Goal: Task Accomplishment & Management: Use online tool/utility

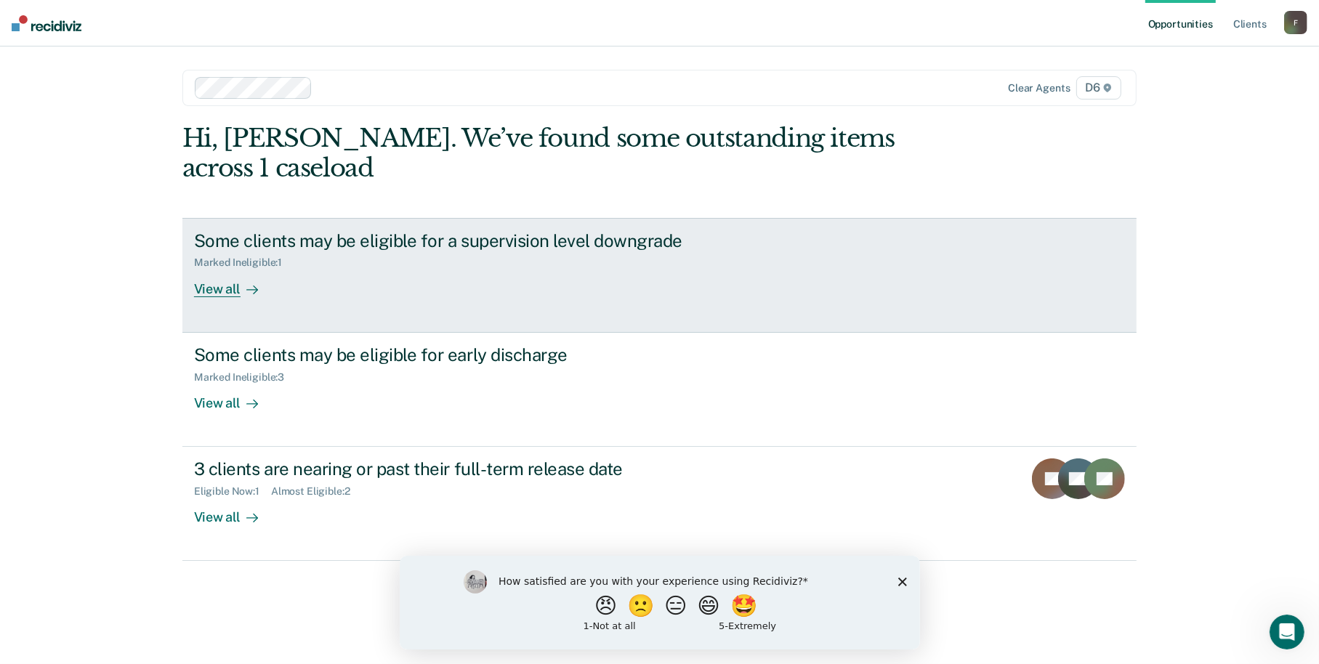
click at [210, 292] on div "View all" at bounding box center [234, 283] width 81 height 28
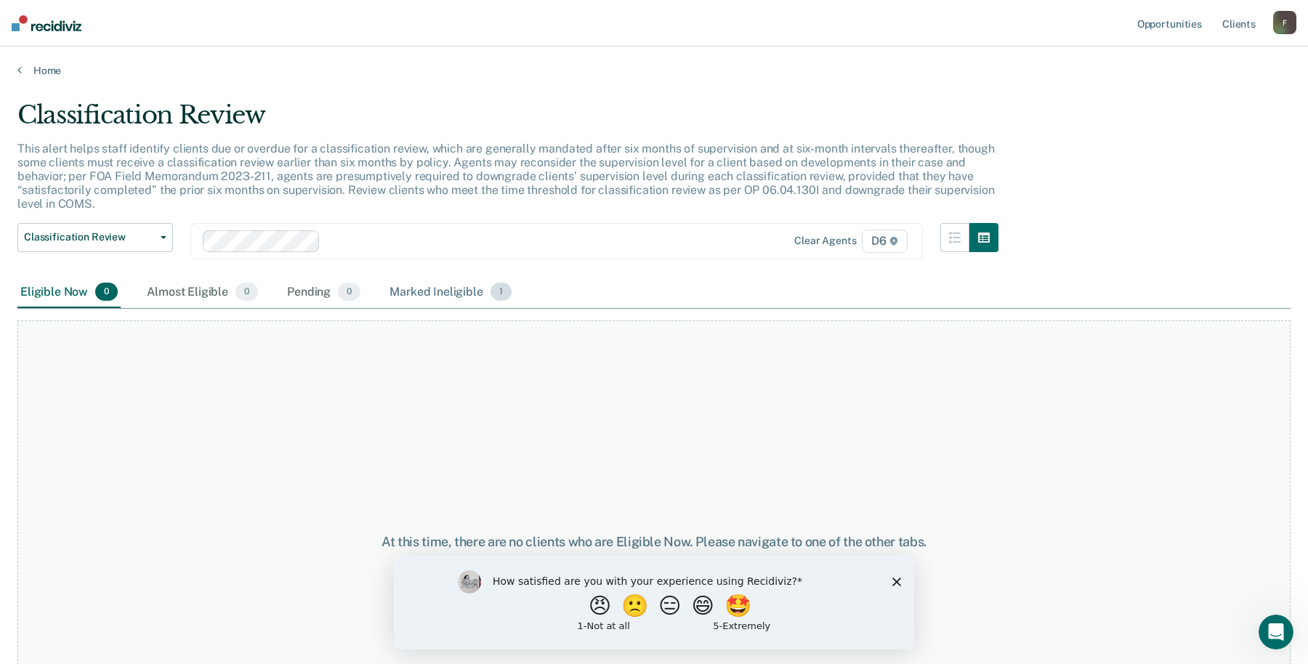
click at [490, 286] on span "1" at bounding box center [500, 292] width 21 height 19
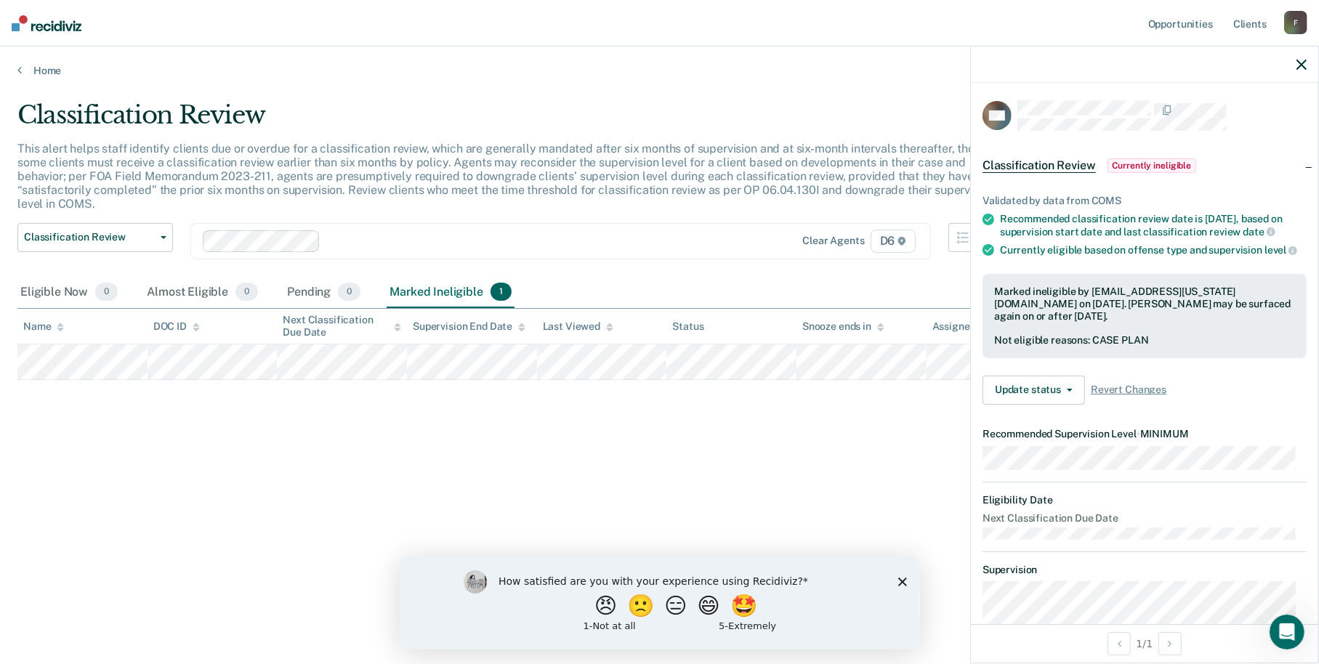
click at [1304, 62] on icon "button" at bounding box center [1301, 65] width 10 height 10
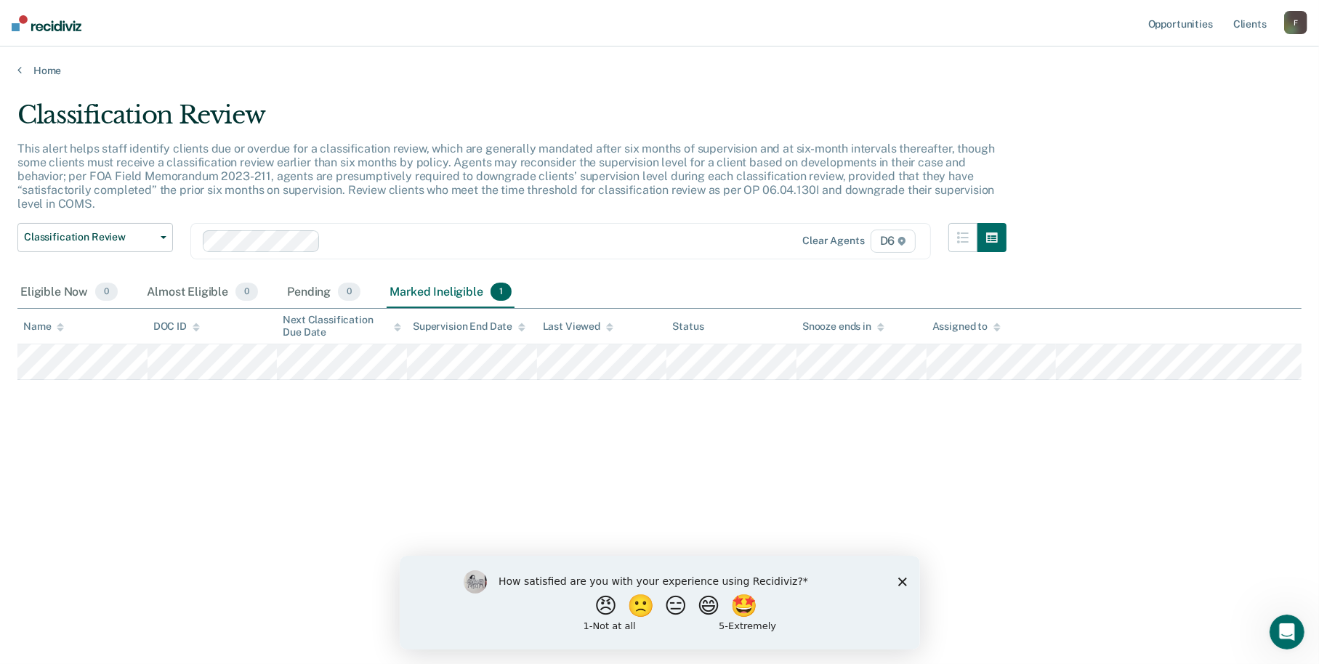
click at [24, 62] on div "Home" at bounding box center [659, 61] width 1319 height 31
click at [39, 69] on link "Home" at bounding box center [659, 70] width 1284 height 13
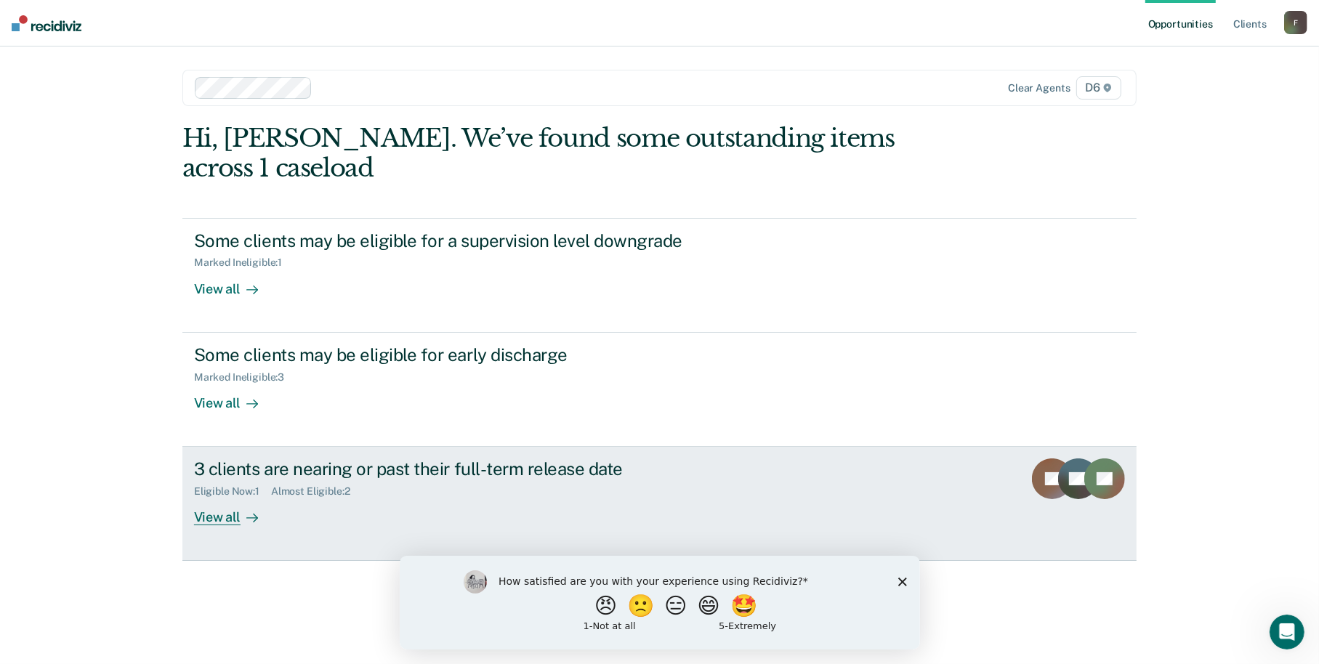
click at [230, 515] on div "View all" at bounding box center [234, 512] width 81 height 28
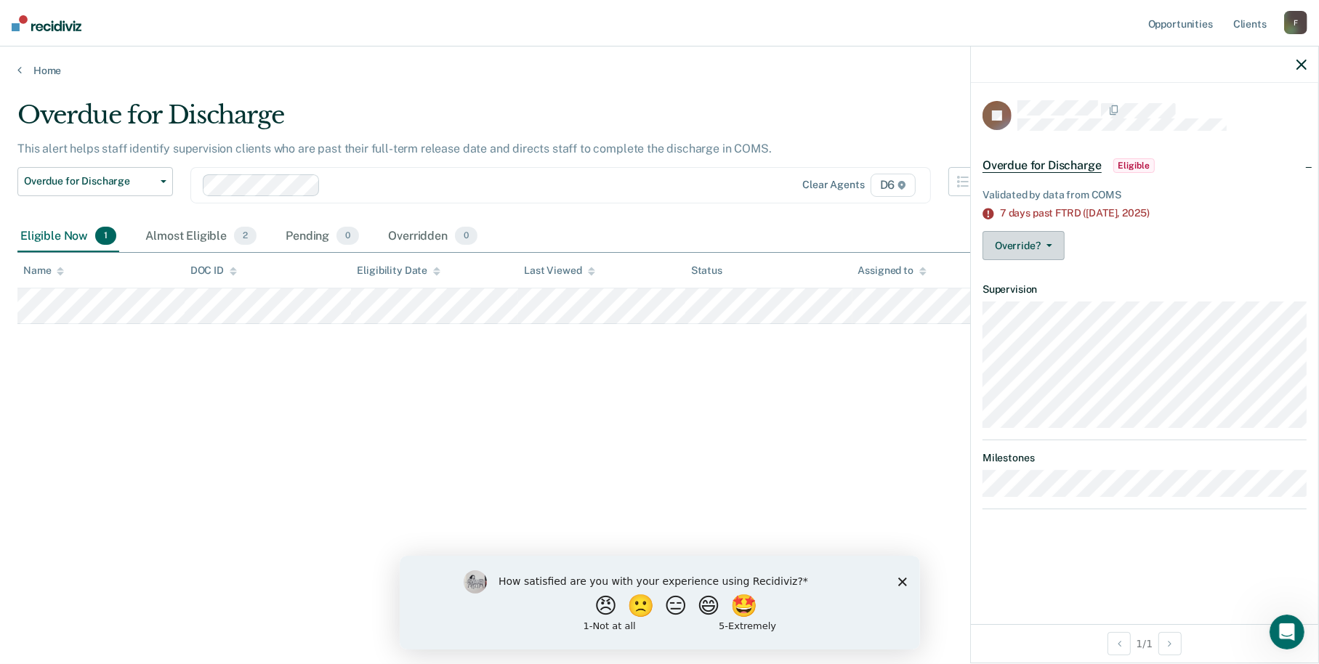
click at [1020, 232] on button "Override?" at bounding box center [1023, 245] width 82 height 29
click at [1016, 234] on button "Override?" at bounding box center [1023, 245] width 82 height 29
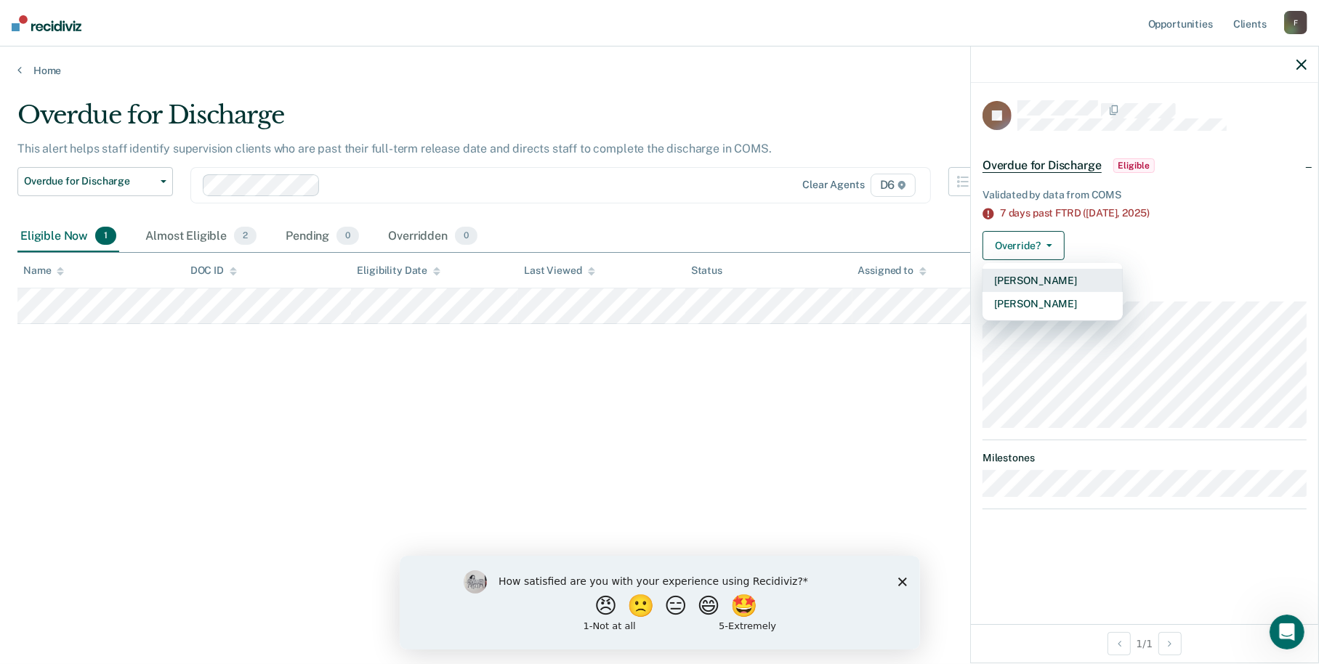
click at [1011, 278] on button "[PERSON_NAME]" at bounding box center [1052, 280] width 140 height 23
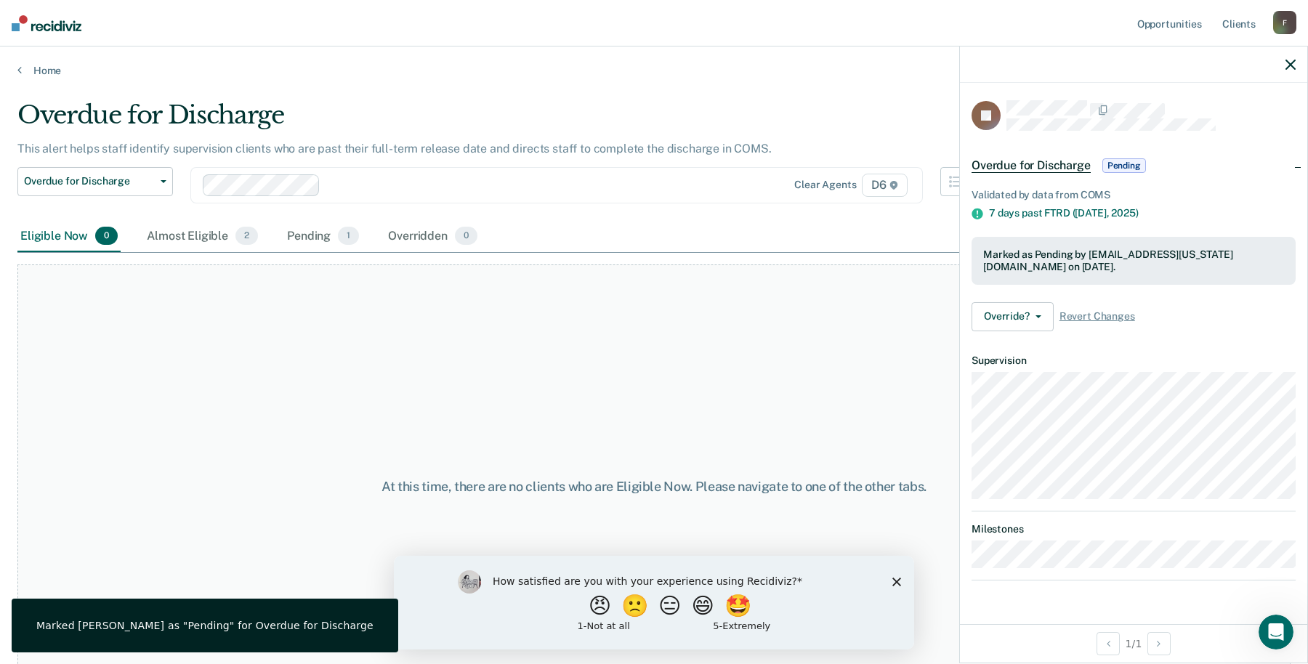
click at [1287, 62] on icon "button" at bounding box center [1290, 65] width 10 height 10
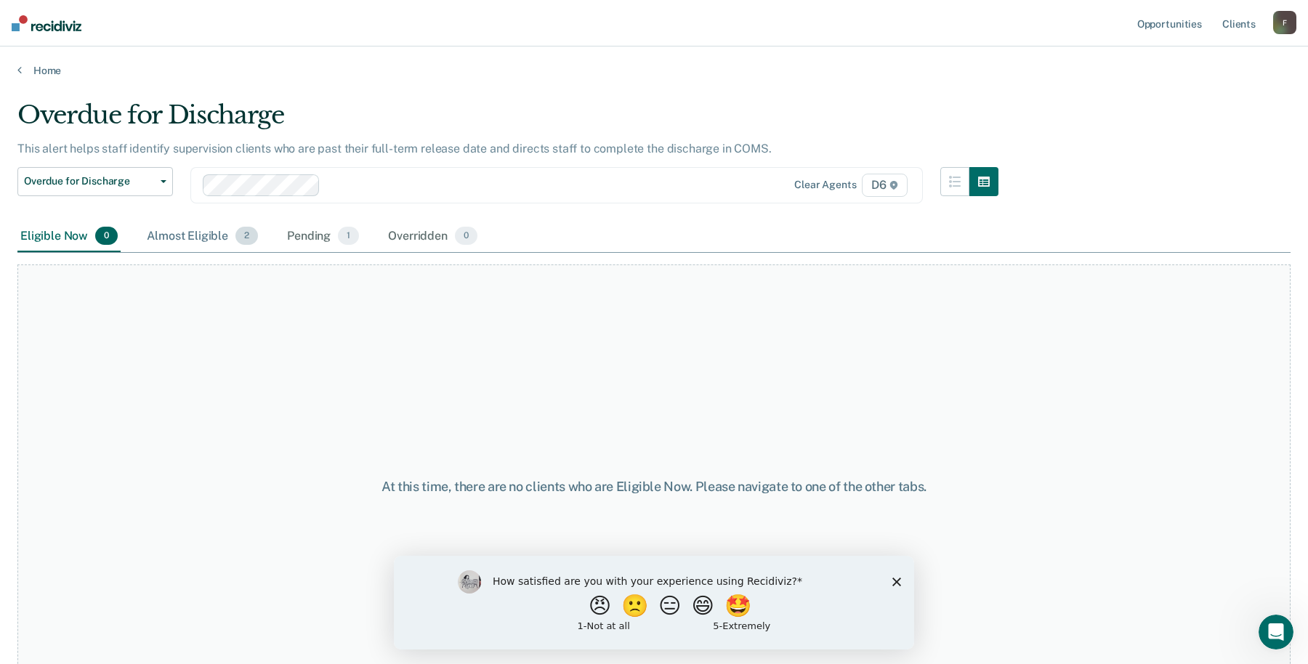
click at [206, 230] on div "Almost Eligible 2" at bounding box center [202, 237] width 117 height 32
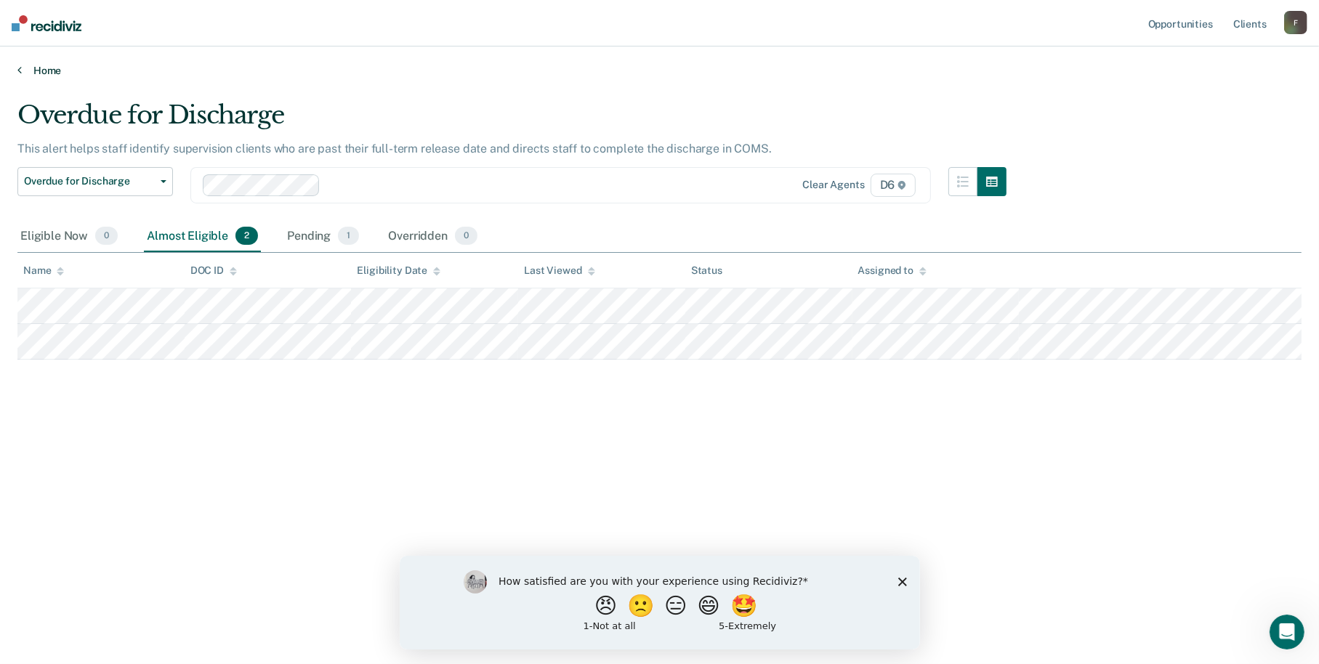
click at [56, 71] on link "Home" at bounding box center [659, 70] width 1284 height 13
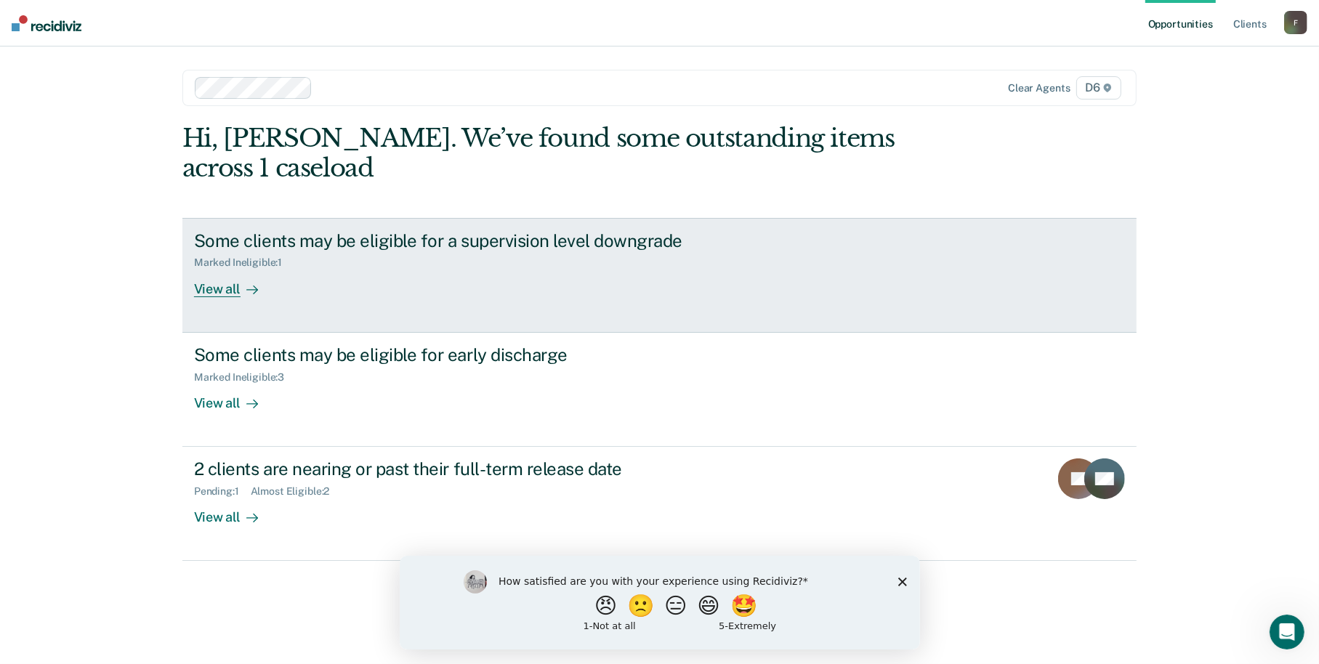
click at [227, 288] on div "View all" at bounding box center [234, 283] width 81 height 28
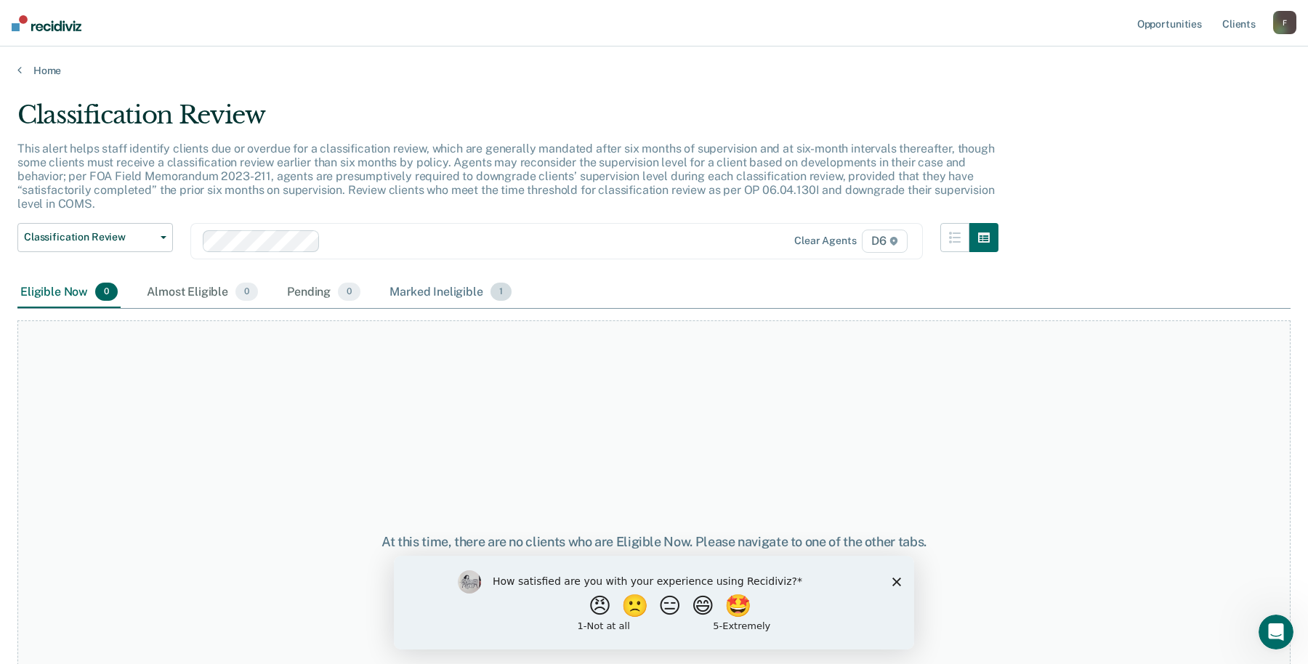
click at [429, 285] on div "Marked Ineligible 1" at bounding box center [450, 293] width 128 height 32
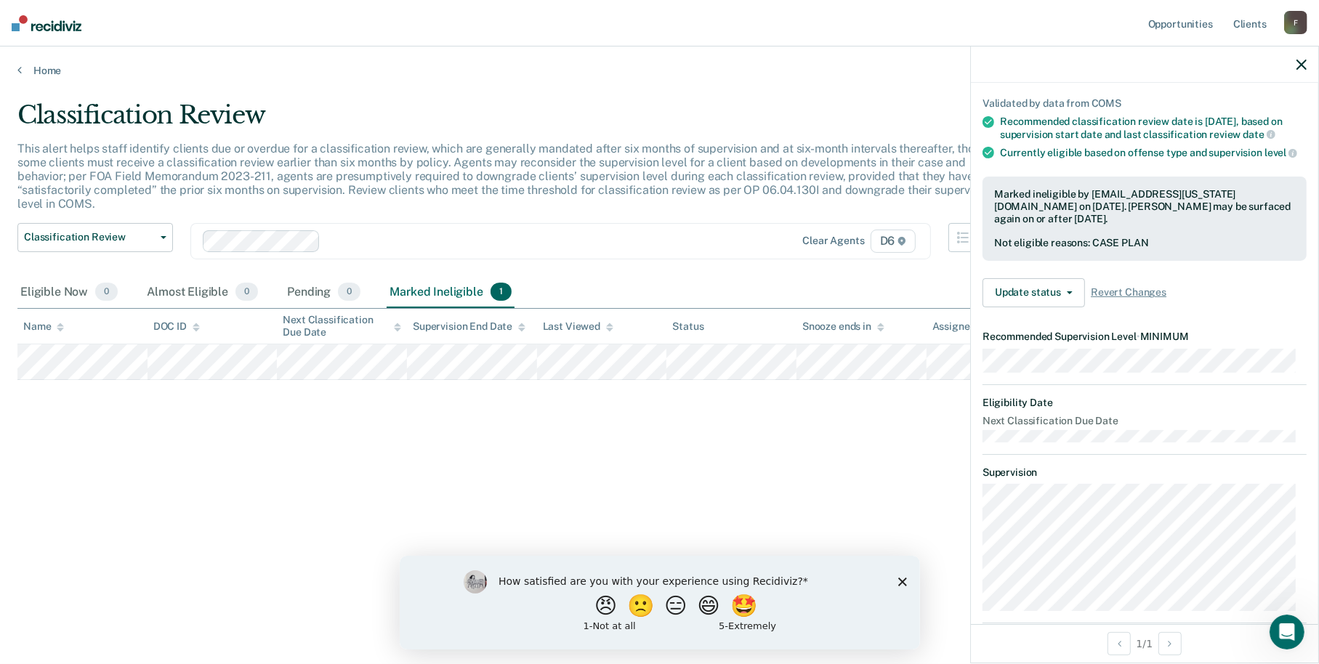
scroll to position [73, 0]
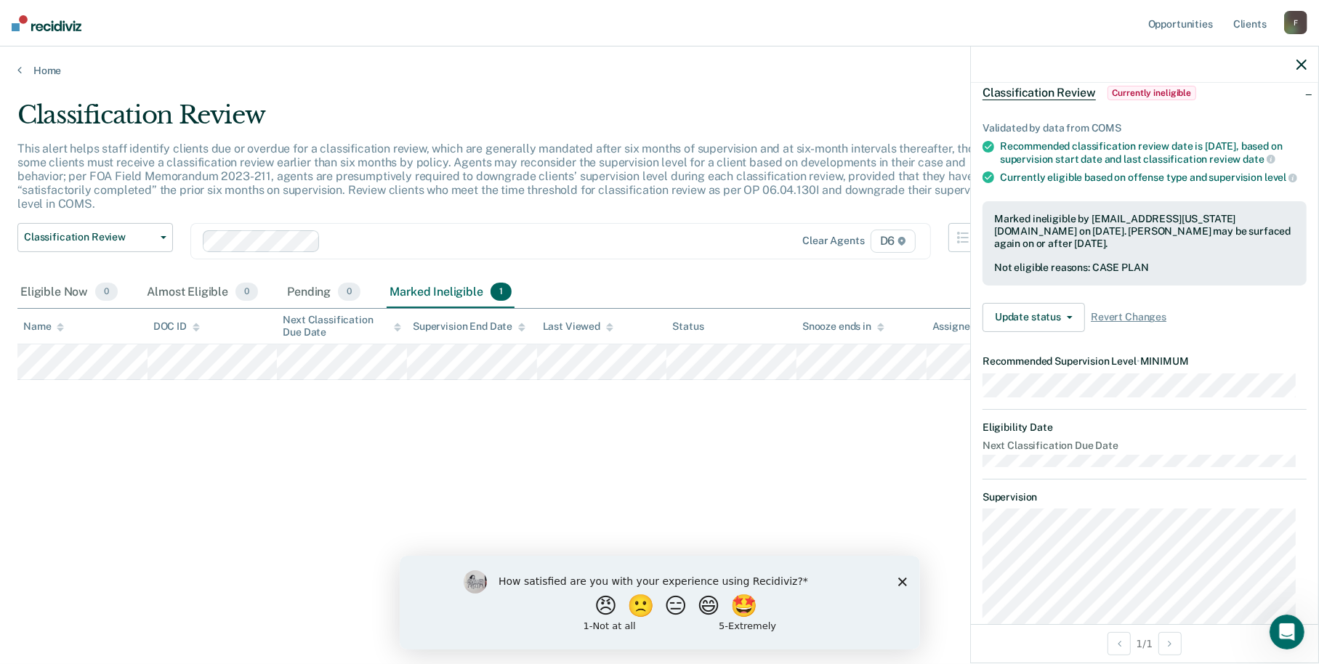
click at [899, 395] on div "Classification Review This alert helps staff identify clients due or overdue fo…" at bounding box center [659, 327] width 1284 height 455
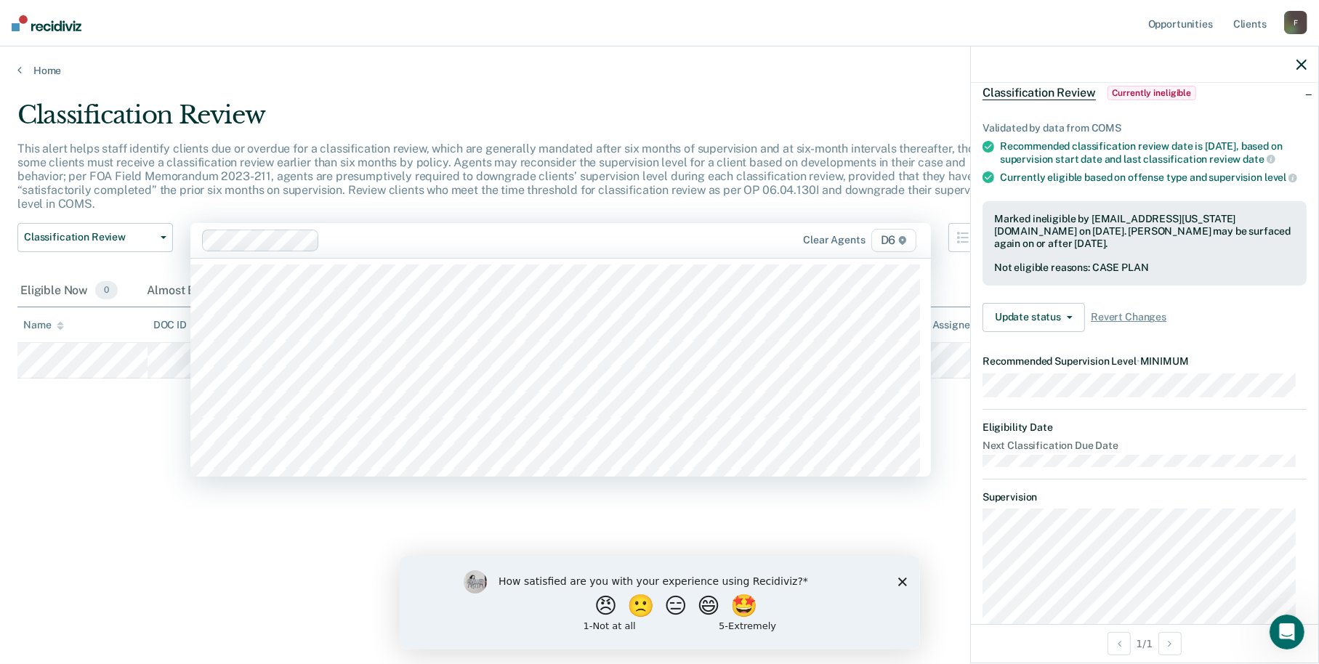
click at [849, 224] on div "Clear agents D6" at bounding box center [560, 240] width 740 height 35
click at [1297, 62] on icon "button" at bounding box center [1301, 65] width 10 height 10
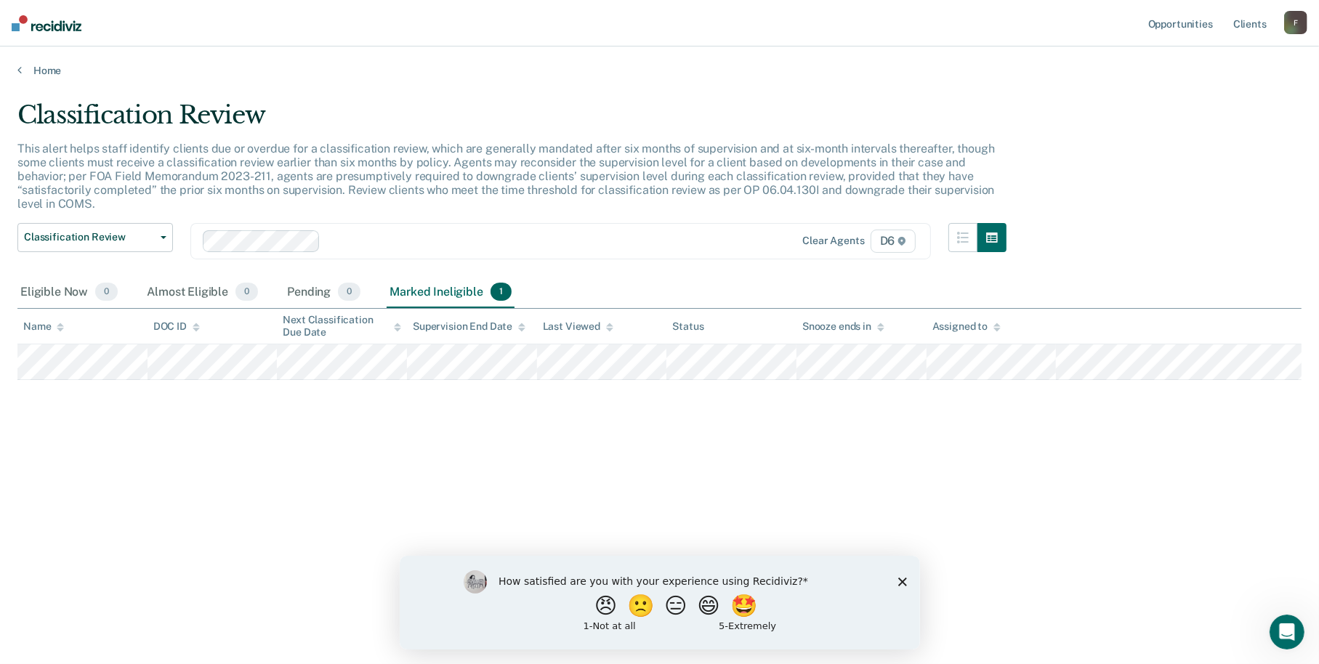
click at [44, 62] on div "Home" at bounding box center [659, 61] width 1319 height 31
click at [45, 70] on link "Home" at bounding box center [659, 70] width 1284 height 13
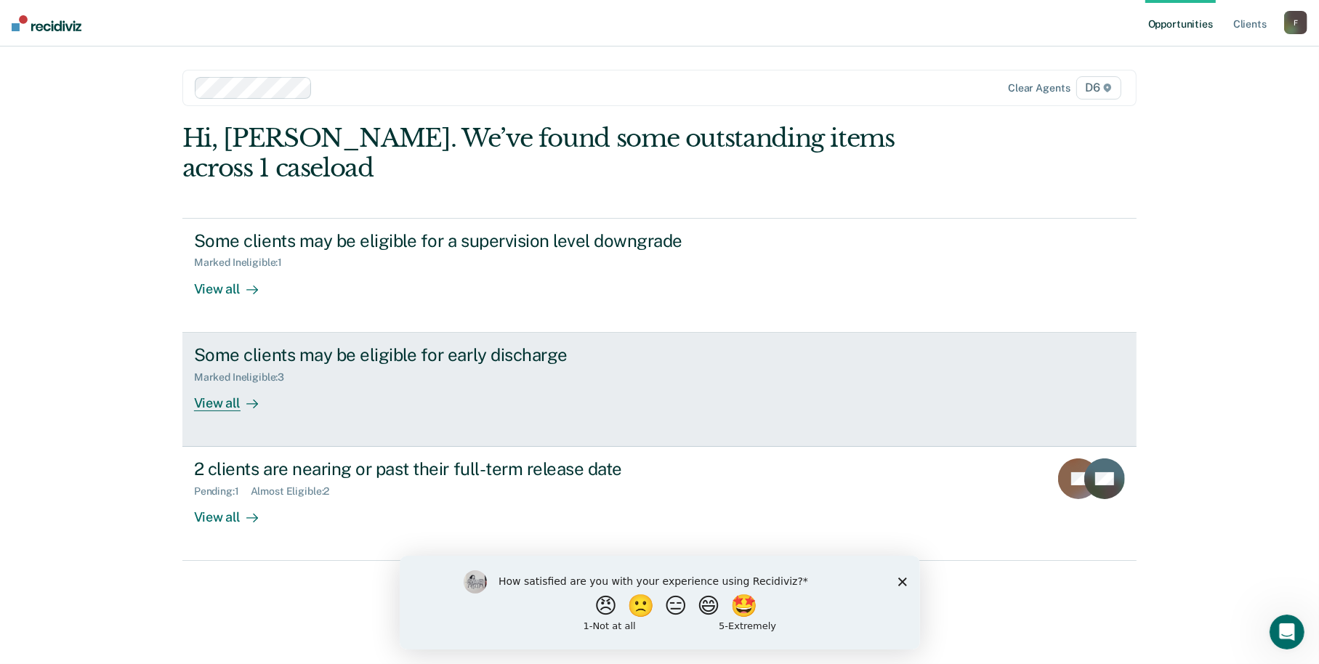
click at [220, 406] on div "View all" at bounding box center [234, 397] width 81 height 28
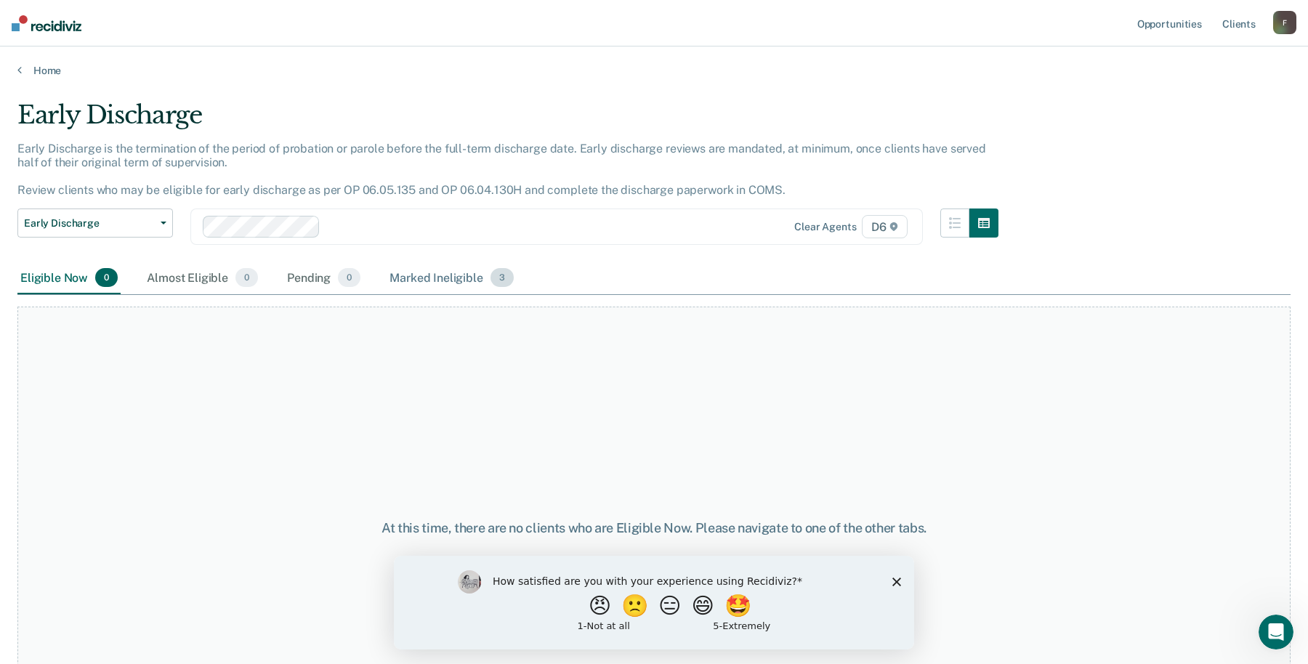
click at [421, 276] on div "Marked Ineligible 3" at bounding box center [451, 278] width 130 height 32
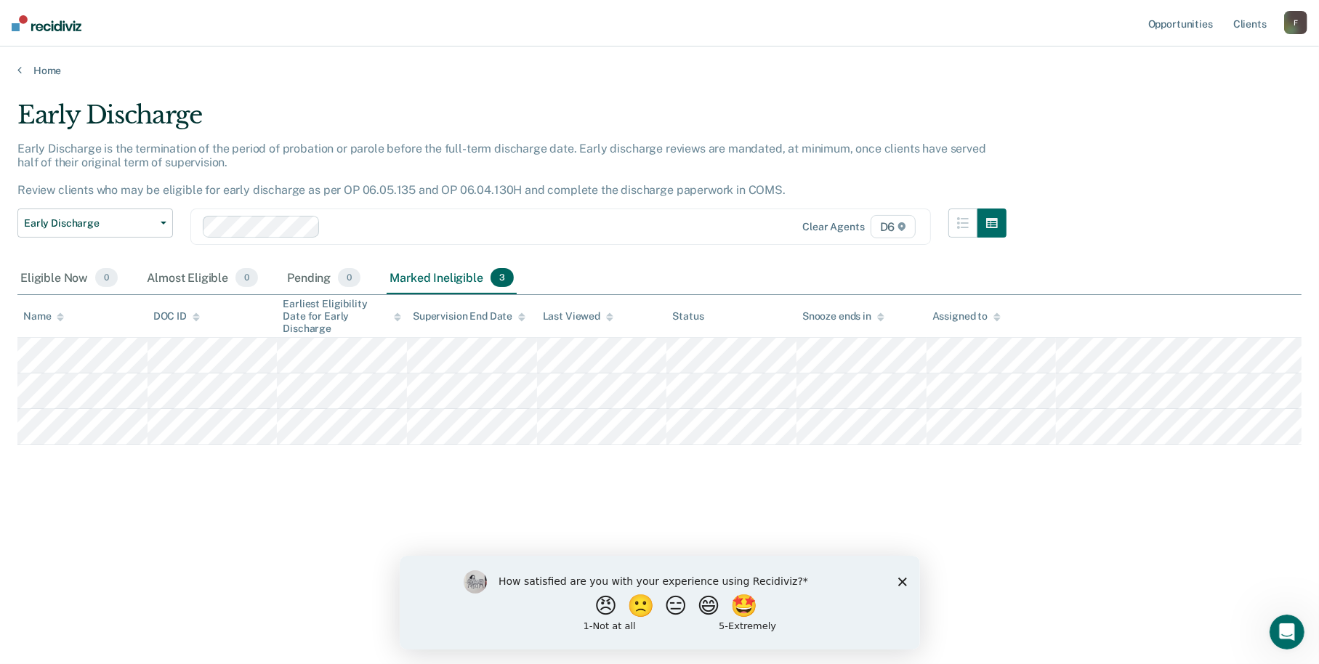
click at [43, 60] on div "Home" at bounding box center [659, 61] width 1319 height 31
click at [43, 70] on link "Home" at bounding box center [659, 70] width 1284 height 13
